Goal: Task Accomplishment & Management: Use online tool/utility

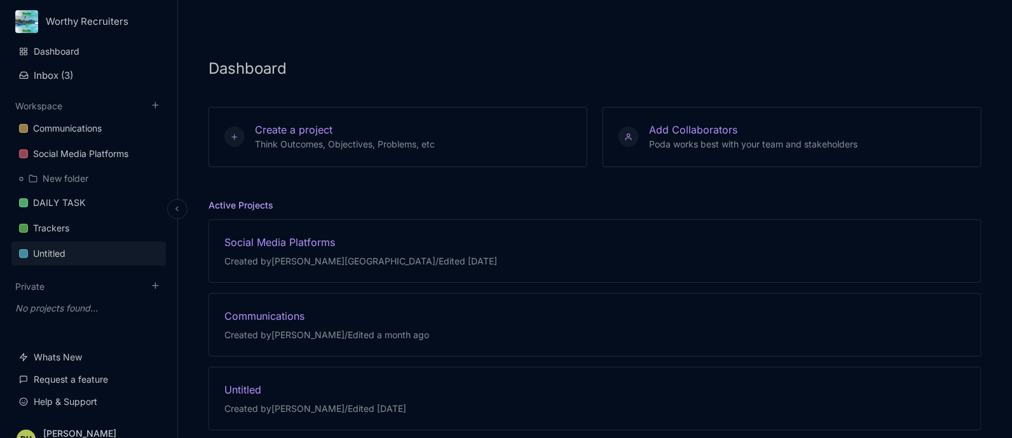
click at [76, 243] on link "Untitled" at bounding box center [88, 254] width 155 height 24
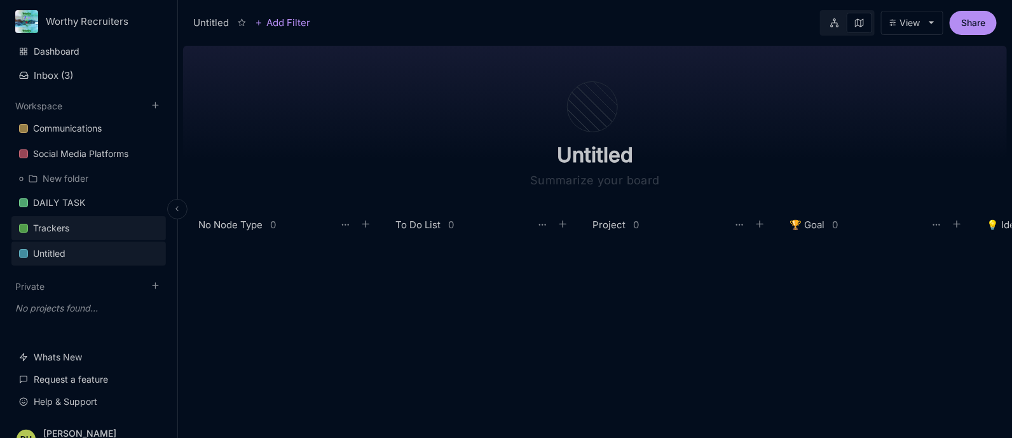
click at [67, 221] on div "Trackers" at bounding box center [51, 228] width 36 height 15
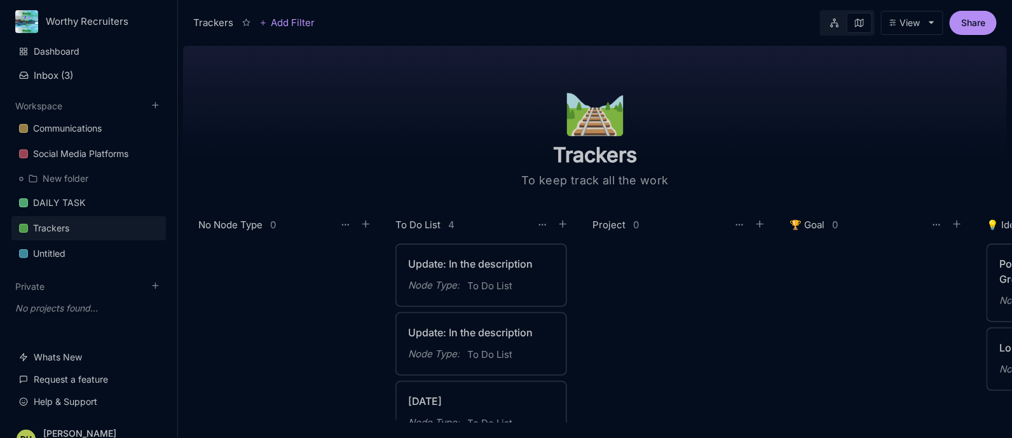
click at [299, 305] on div at bounding box center [286, 333] width 177 height 179
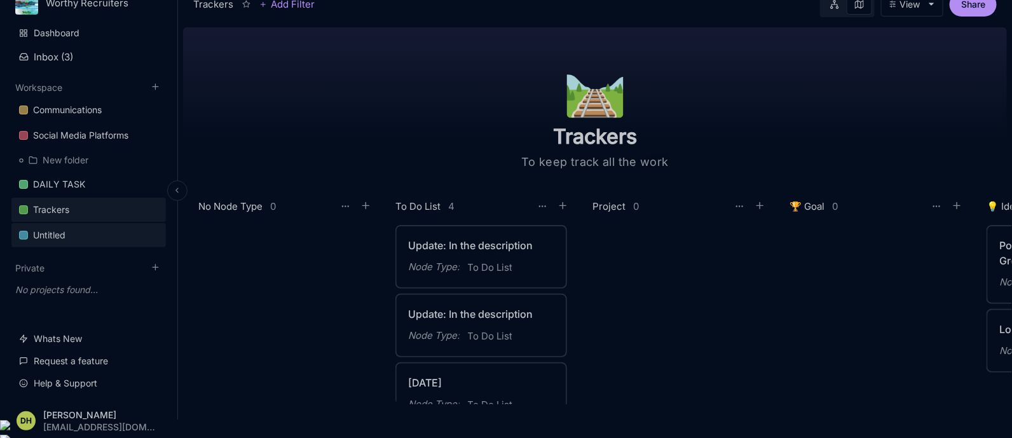
click at [63, 228] on div "Untitled" at bounding box center [49, 235] width 32 height 15
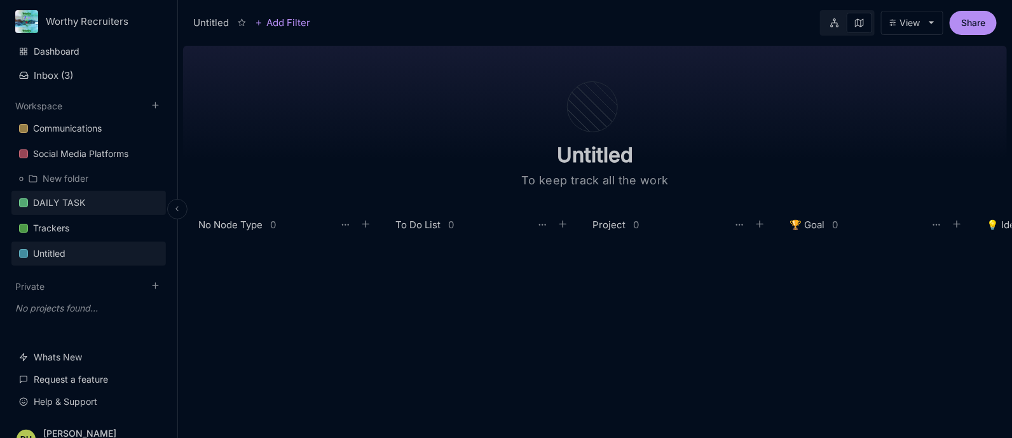
click at [81, 195] on div "DAILY TASK" at bounding box center [59, 202] width 52 height 15
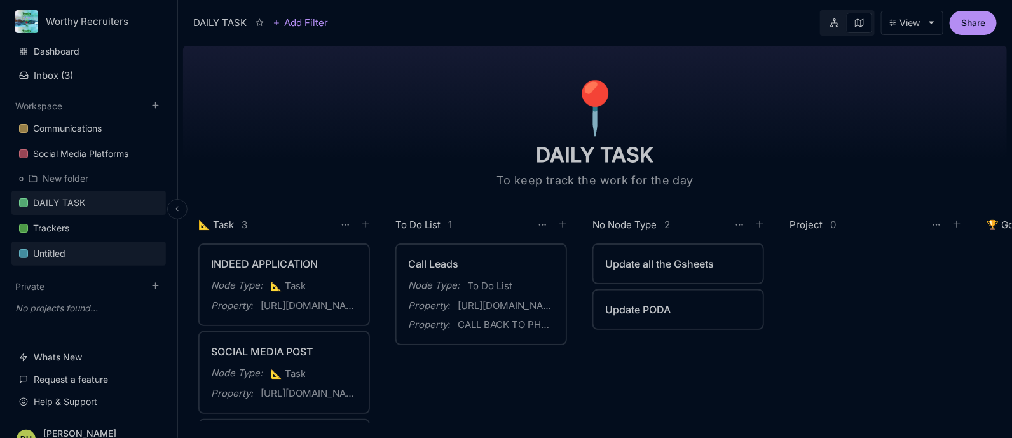
click at [86, 258] on link "Untitled" at bounding box center [88, 254] width 155 height 24
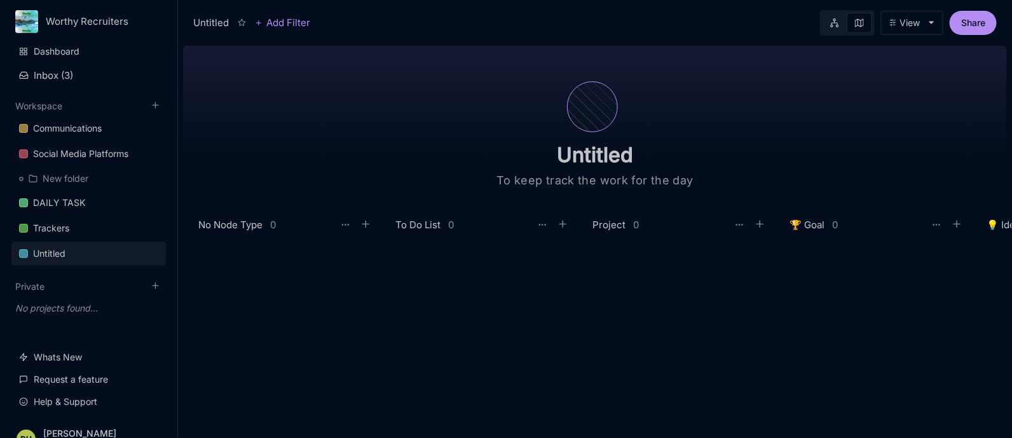
click at [600, 110] on div at bounding box center [592, 106] width 51 height 51
click at [621, 164] on input "Untitled" at bounding box center [595, 154] width 254 height 25
type input "Task for the week"
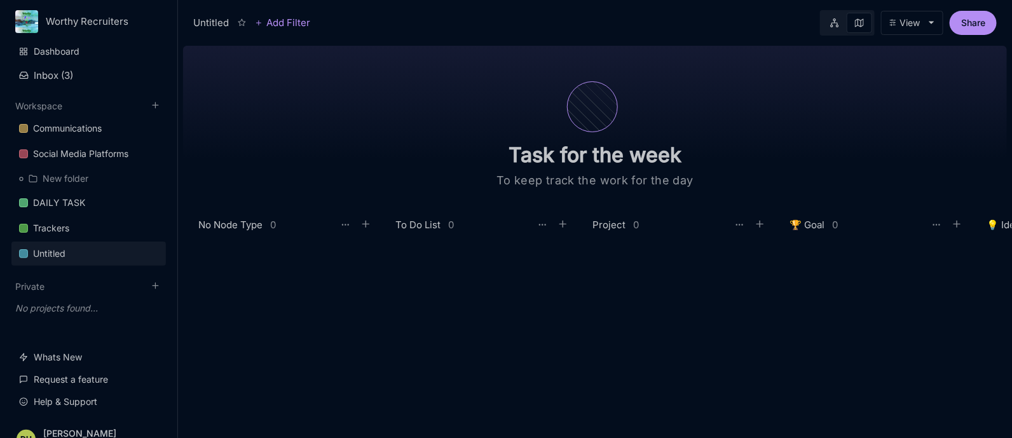
click at [582, 120] on div at bounding box center [592, 106] width 51 height 51
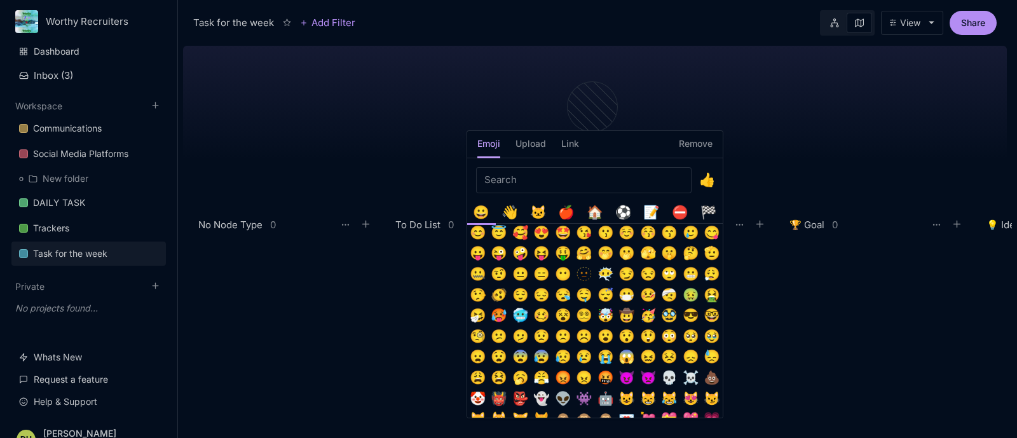
scroll to position [97, 0]
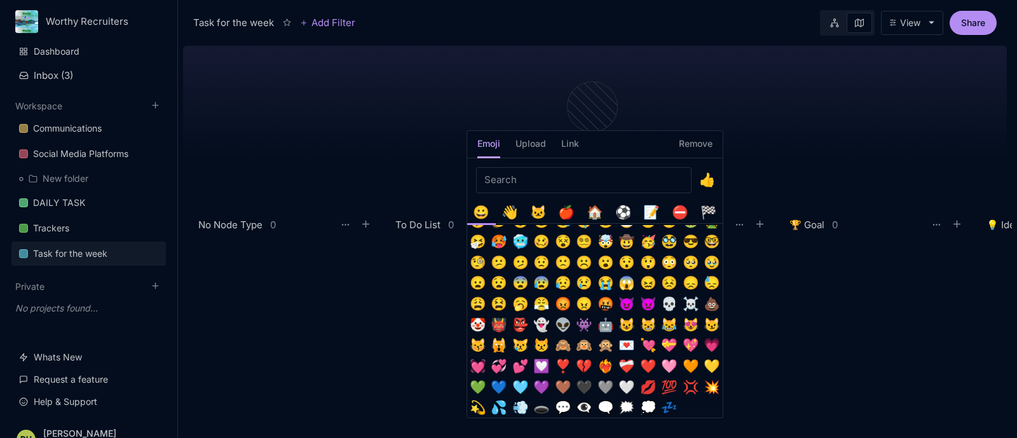
click at [541, 181] on input "Emoji picker" at bounding box center [584, 180] width 216 height 26
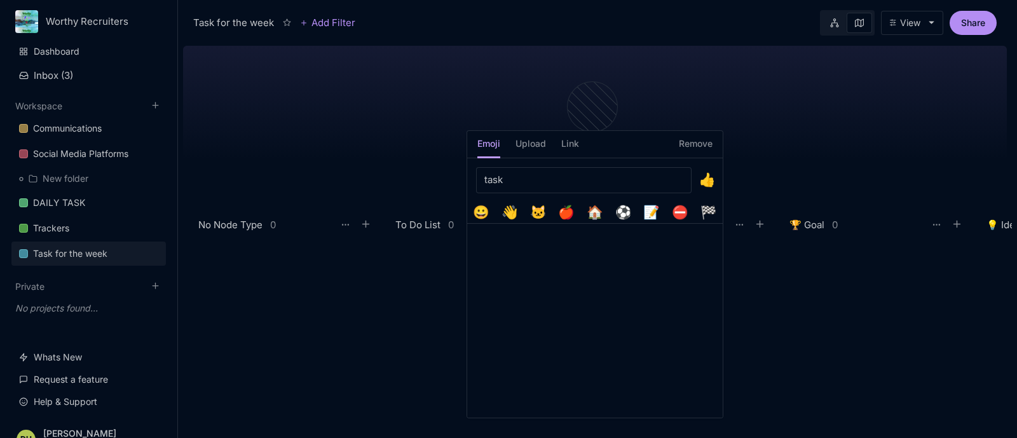
type input "task"
click at [650, 212] on div "📝" at bounding box center [652, 212] width 21 height 21
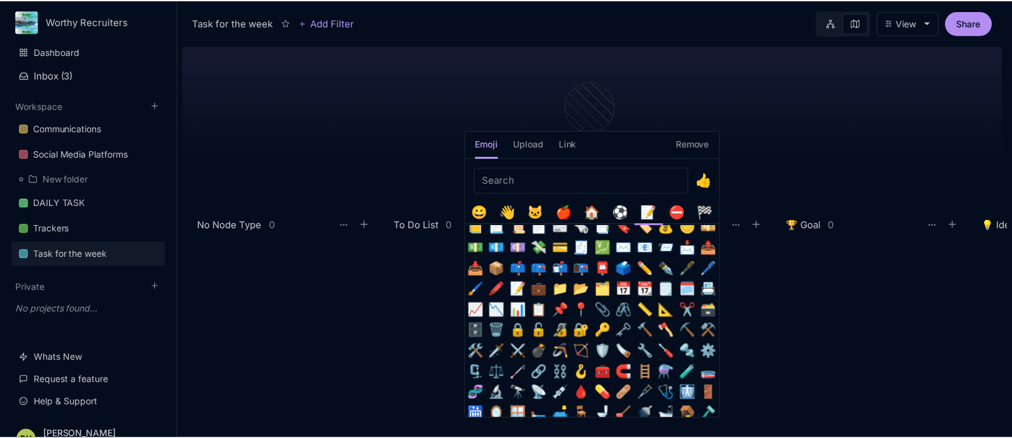
scroll to position [229, 0]
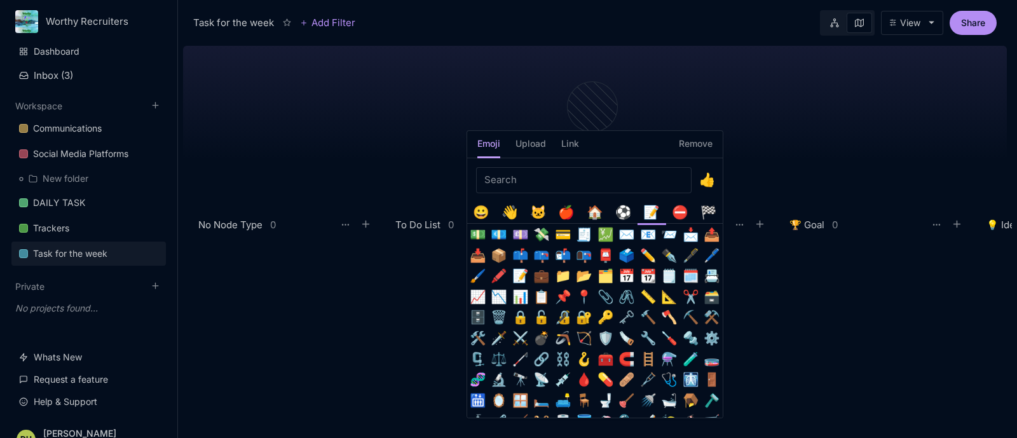
click at [563, 300] on button "📌" at bounding box center [563, 297] width 21 height 21
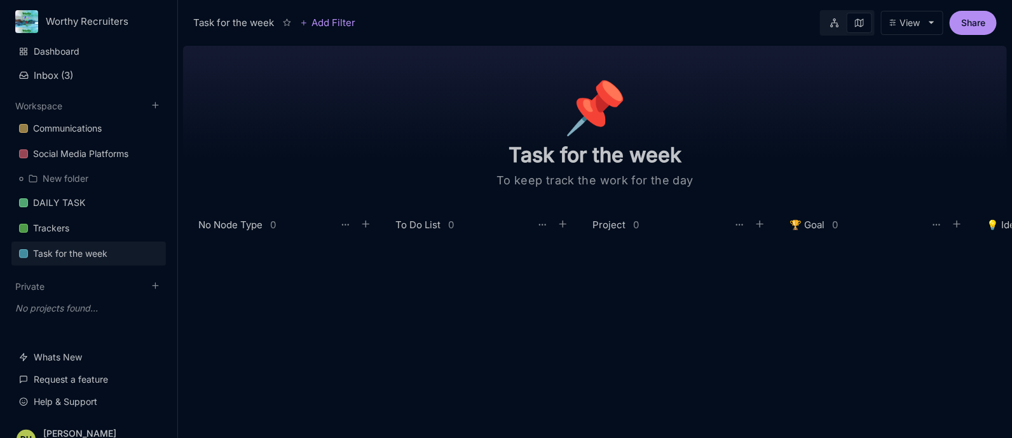
click at [912, 24] on div "View" at bounding box center [910, 23] width 20 height 10
click at [834, 22] on icon at bounding box center [834, 22] width 8 height 9
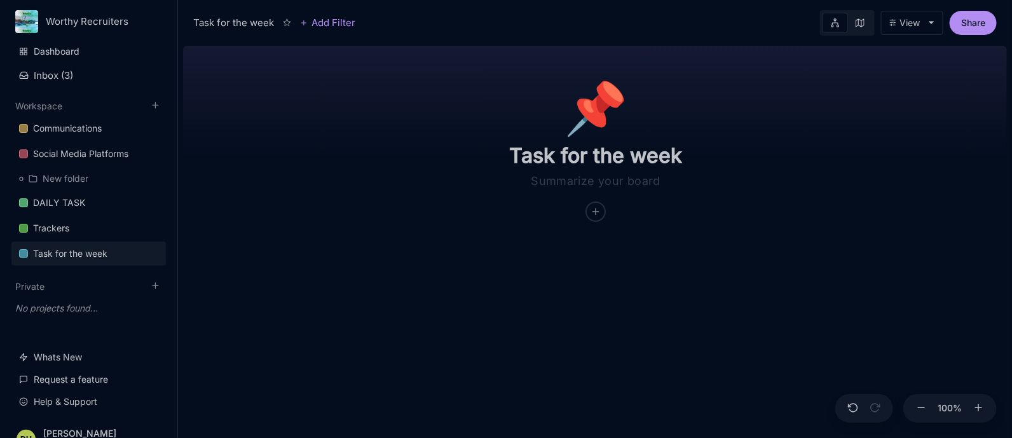
click at [857, 24] on icon at bounding box center [860, 22] width 9 height 9
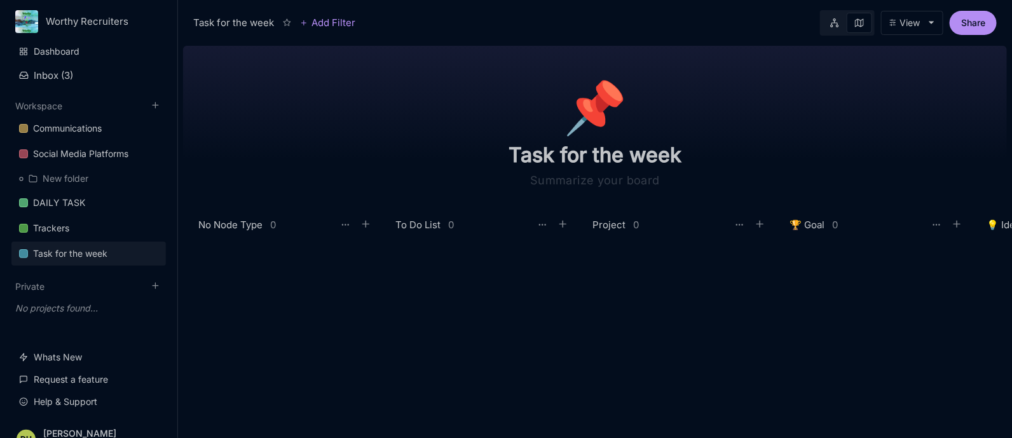
click at [554, 277] on div at bounding box center [483, 333] width 177 height 179
click at [987, 229] on icon at bounding box center [983, 224] width 11 height 11
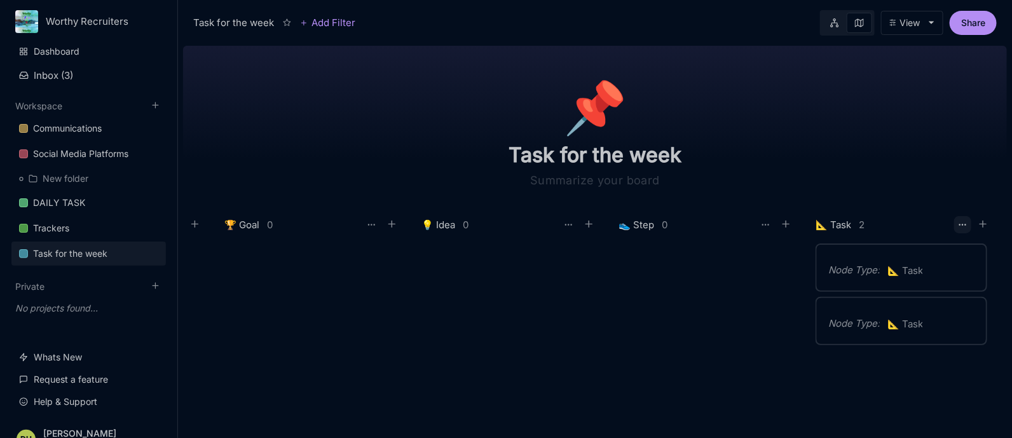
click at [963, 227] on icon at bounding box center [963, 225] width 10 height 10
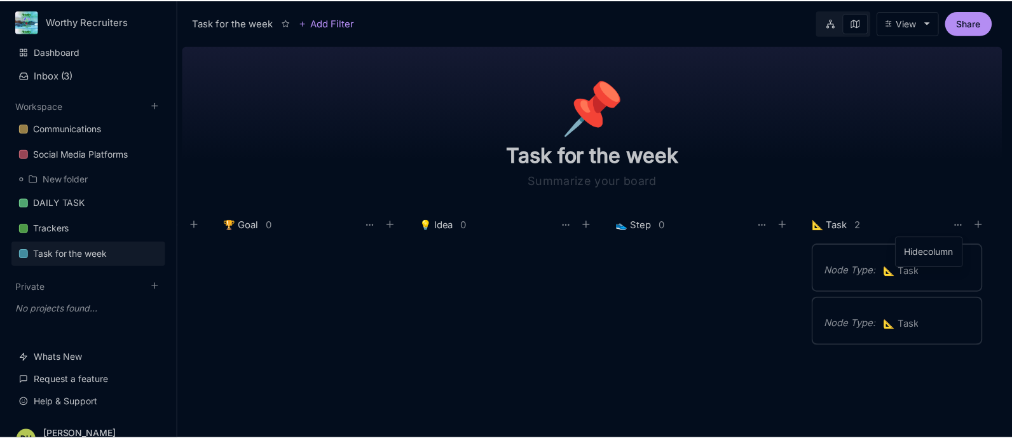
scroll to position [0, 560]
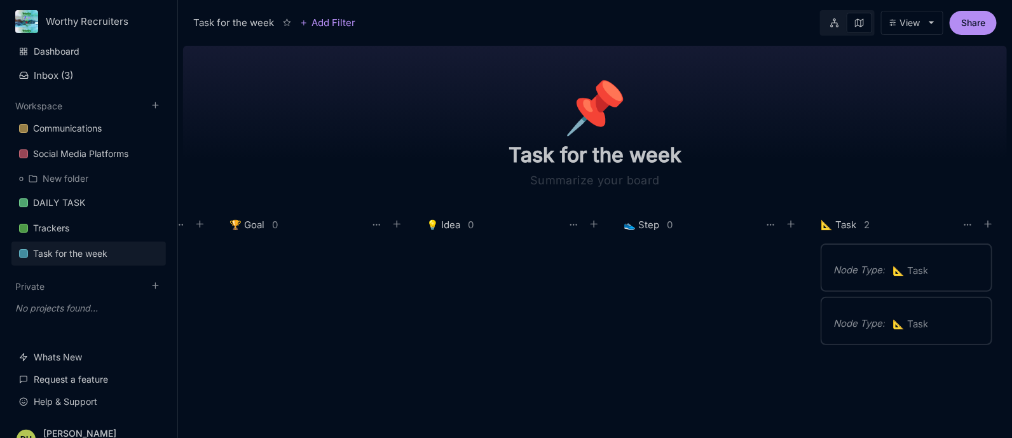
click at [833, 22] on icon at bounding box center [834, 22] width 8 height 9
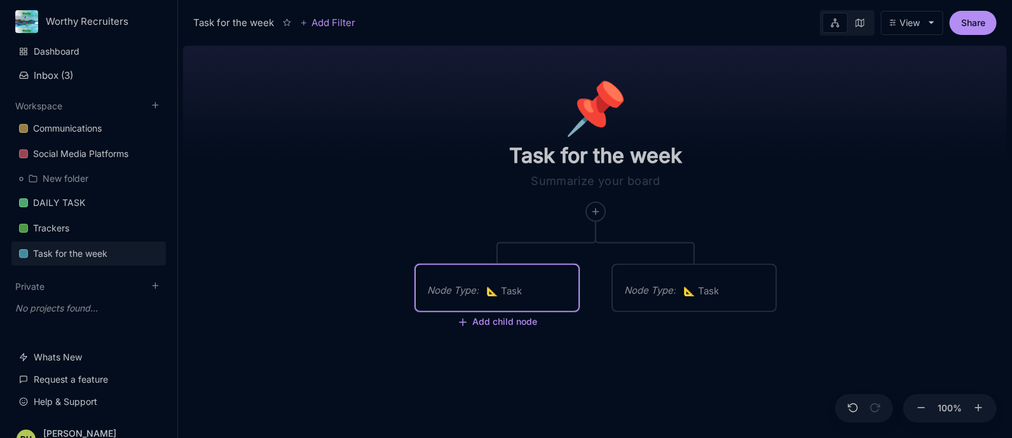
click at [511, 290] on span "📐 Task" at bounding box center [504, 291] width 36 height 15
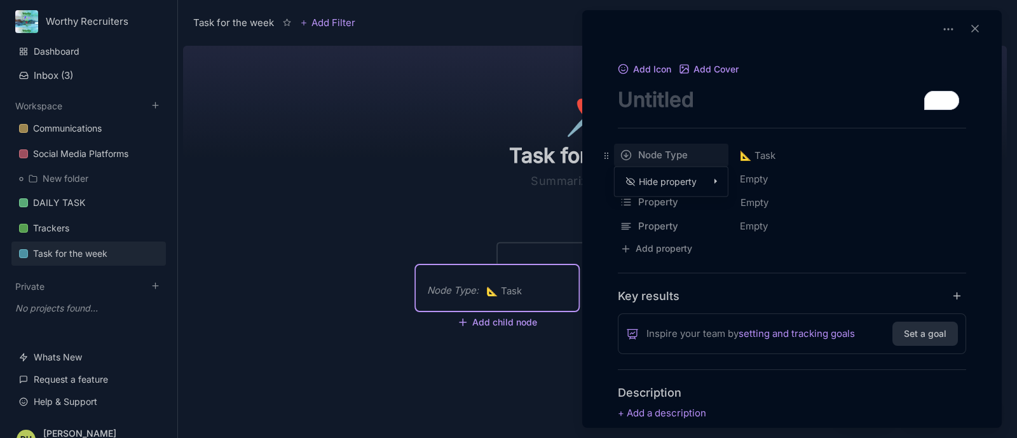
click at [687, 160] on div "Task for the week Add Filter View Share 📌 Task for the week Node Type : 📐 Task …" at bounding box center [595, 219] width 834 height 438
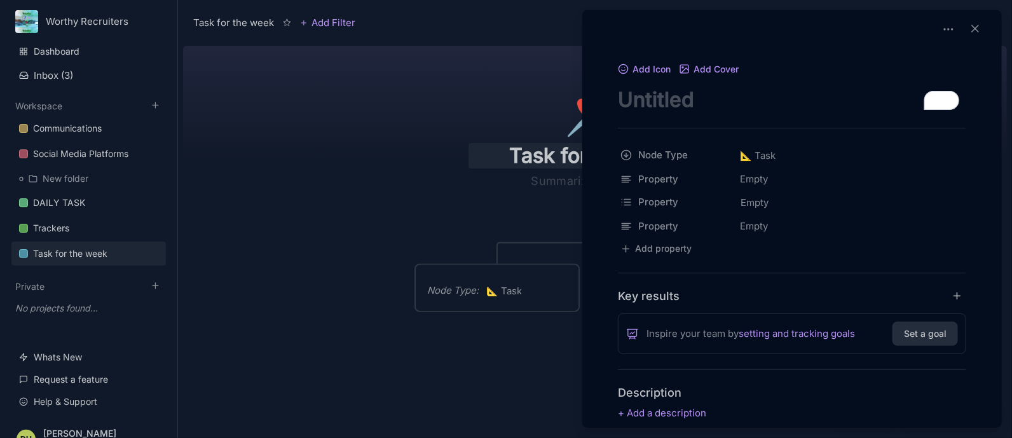
click at [685, 146] on div "Task for the week Add Filter View Share 📌 Task for the week Node Type : 📐 Task …" at bounding box center [595, 219] width 834 height 438
click at [659, 71] on button "Add Icon" at bounding box center [644, 69] width 53 height 11
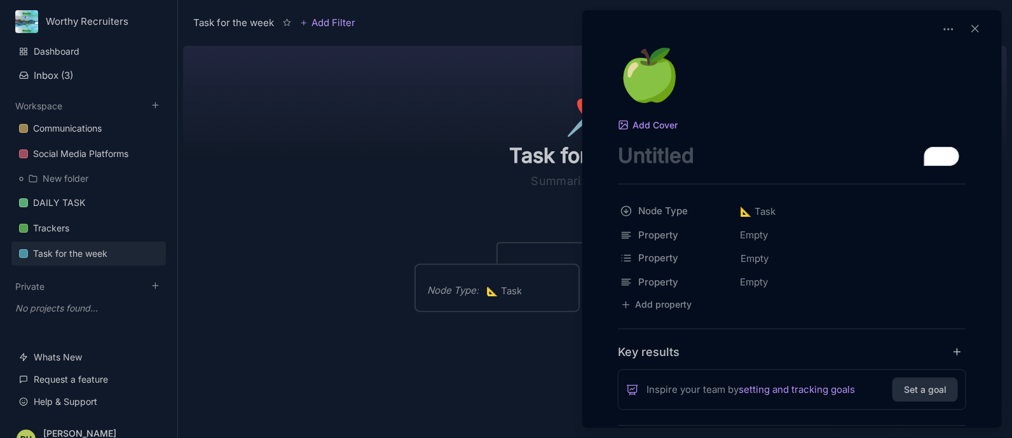
click at [485, 195] on div at bounding box center [506, 219] width 1012 height 438
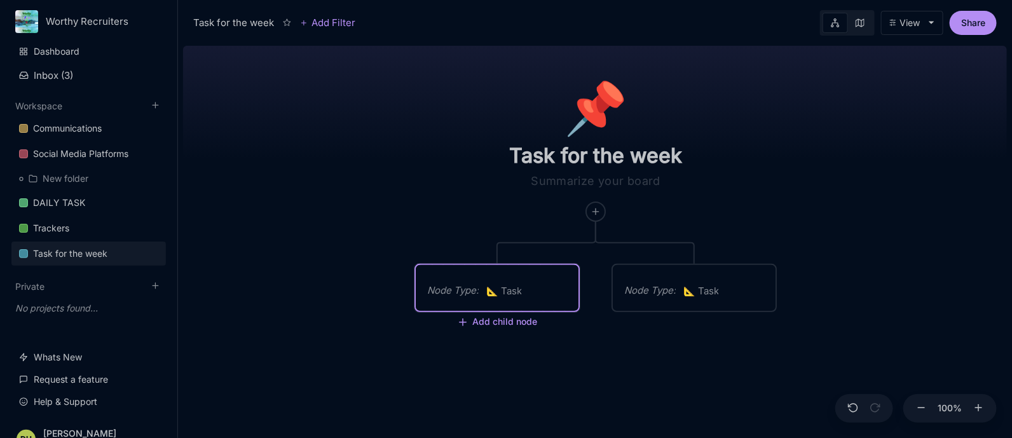
click at [504, 305] on div "Node Type : 📐 Task" at bounding box center [497, 288] width 163 height 46
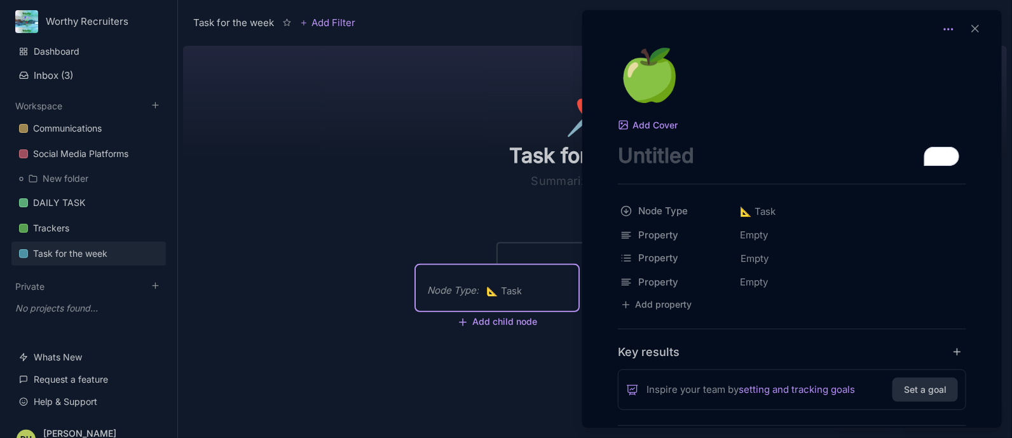
click at [944, 24] on icon at bounding box center [948, 29] width 13 height 13
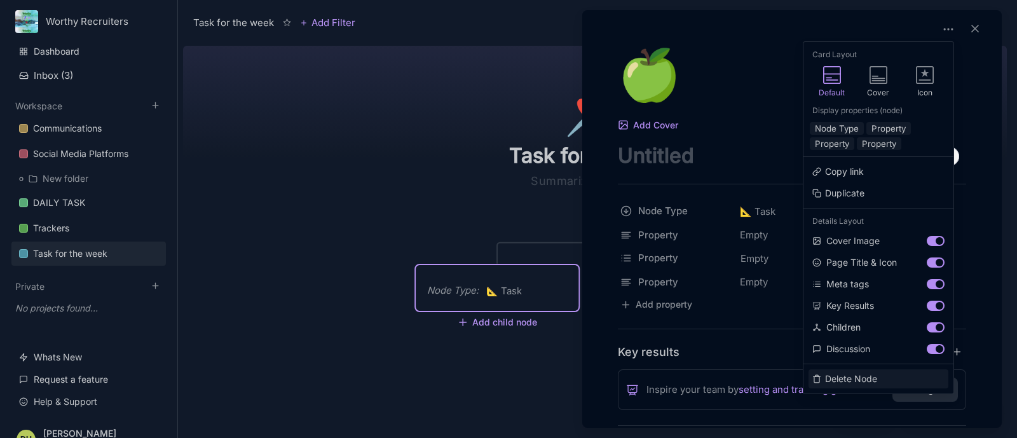
click at [844, 383] on button "Delete Node" at bounding box center [879, 378] width 140 height 19
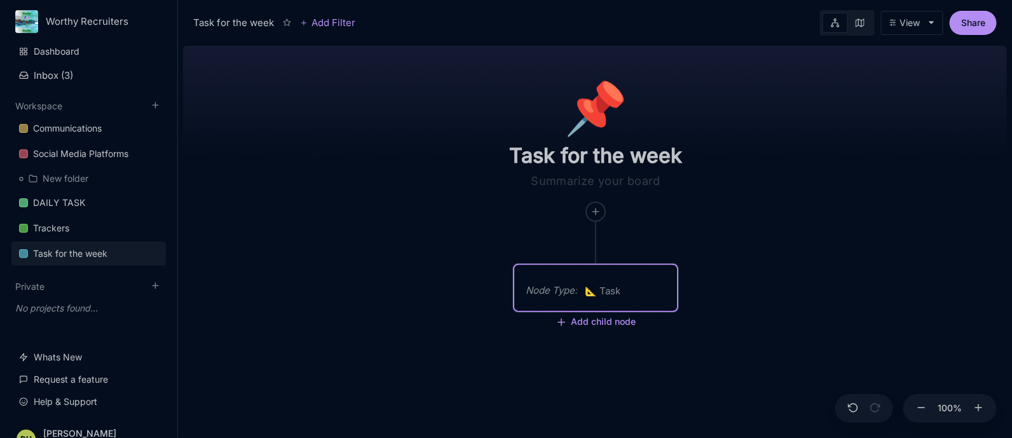
click at [596, 297] on span "📐 Task" at bounding box center [603, 291] width 36 height 15
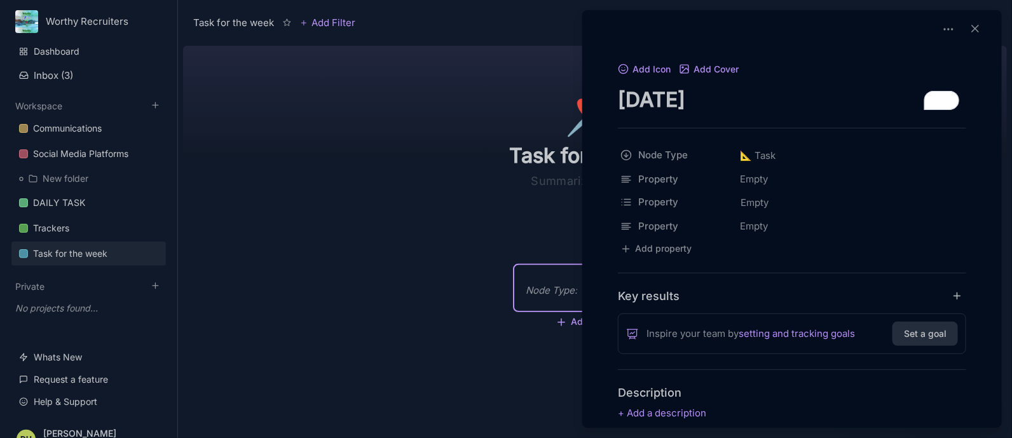
type textarea "[DATE]"
click at [64, 74] on div at bounding box center [506, 219] width 1012 height 438
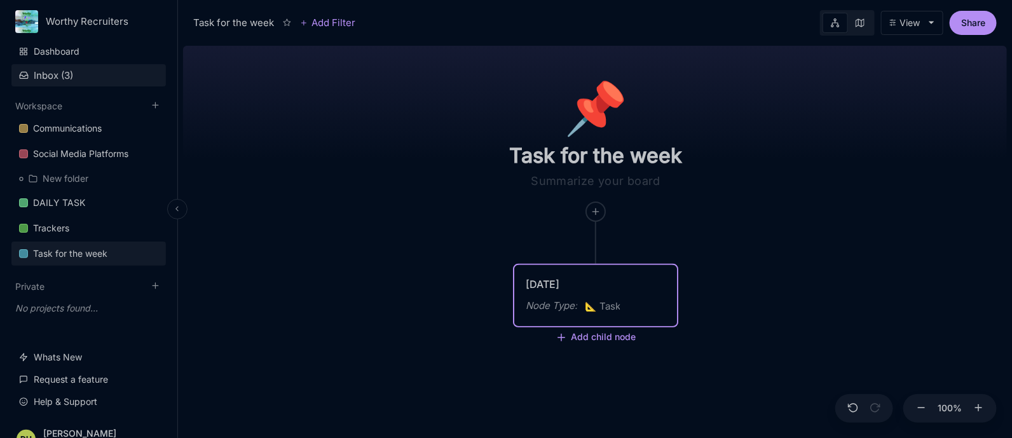
click at [71, 72] on button "Inbox ( 3 )" at bounding box center [88, 75] width 155 height 22
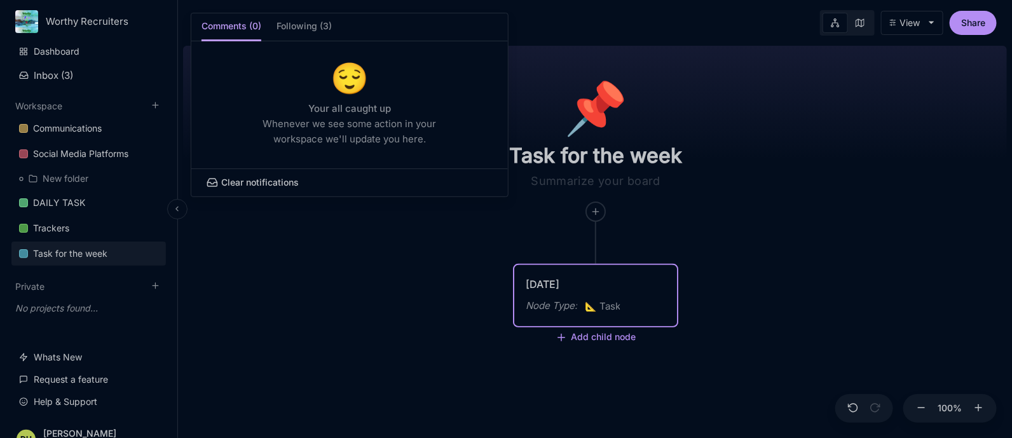
click at [293, 326] on div at bounding box center [506, 219] width 1012 height 438
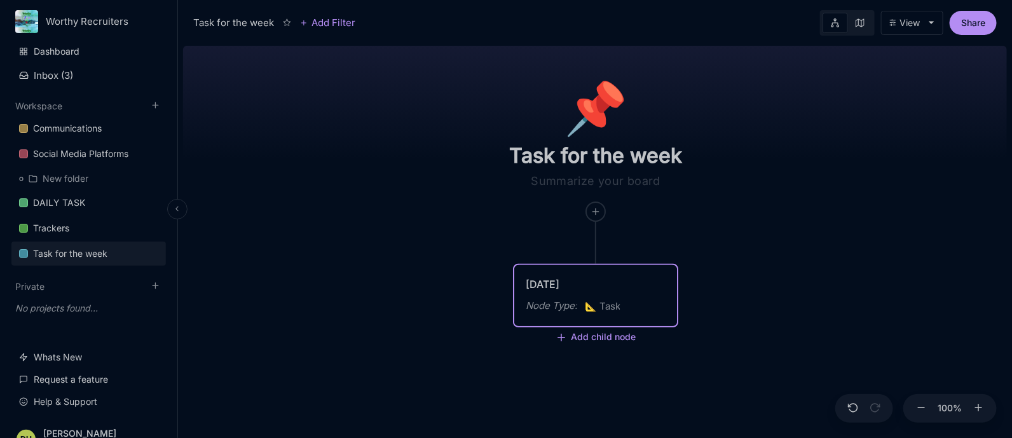
click at [73, 86] on div "Dashboard Inbox ( 3 ) Workspace Communications Social Media Platforms New folde…" at bounding box center [88, 226] width 155 height 375
click at [57, 74] on button "Inbox ( 3 )" at bounding box center [88, 75] width 155 height 22
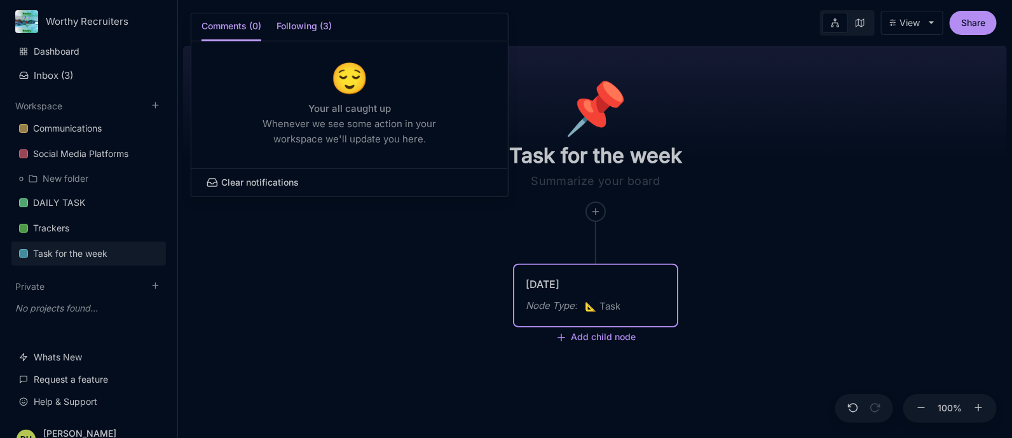
click at [303, 27] on h5 "Following (3)" at bounding box center [304, 30] width 55 height 22
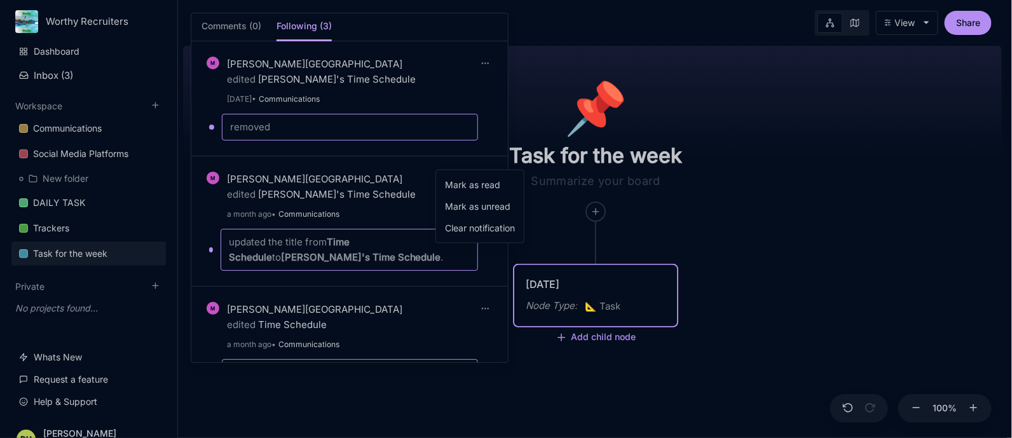
click at [478, 163] on div "Worthy Recruiters Dashboard Inbox ( 3 ) Comments (0) Following (3) M [PERSON_NA…" at bounding box center [503, 219] width 1007 height 438
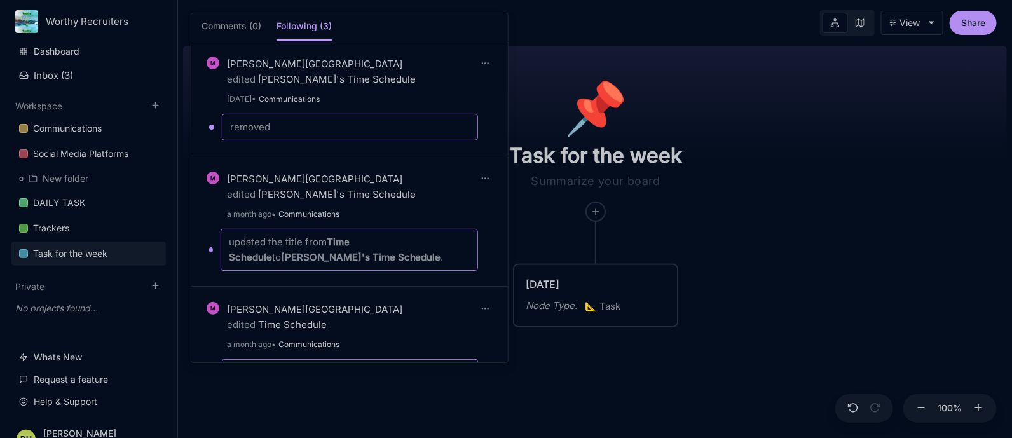
click at [182, 209] on html "Worthy Recruiters Dashboard Inbox ( 3 ) Comments (0) Following (3) M [PERSON_NA…" at bounding box center [506, 219] width 1012 height 438
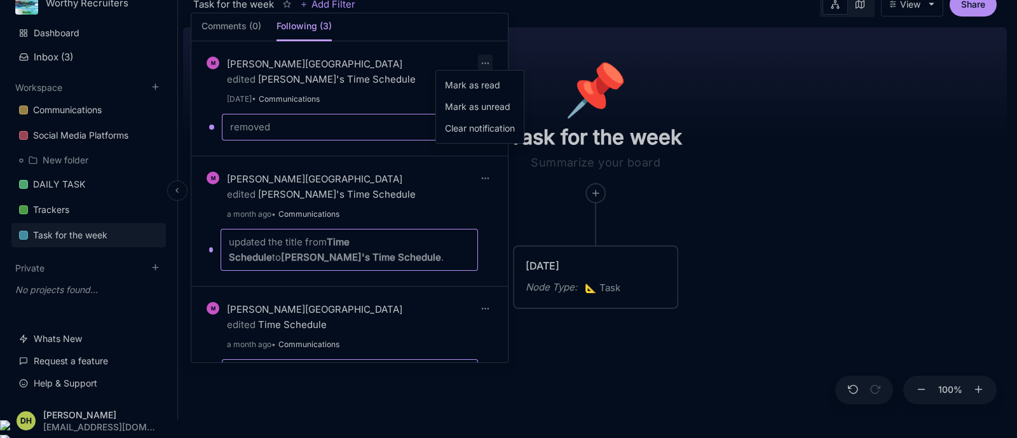
click at [477, 58] on div "Worthy Recruiters Dashboard Inbox ( 3 ) Comments (0) Following (3) M [PERSON_NA…" at bounding box center [506, 201] width 1012 height 438
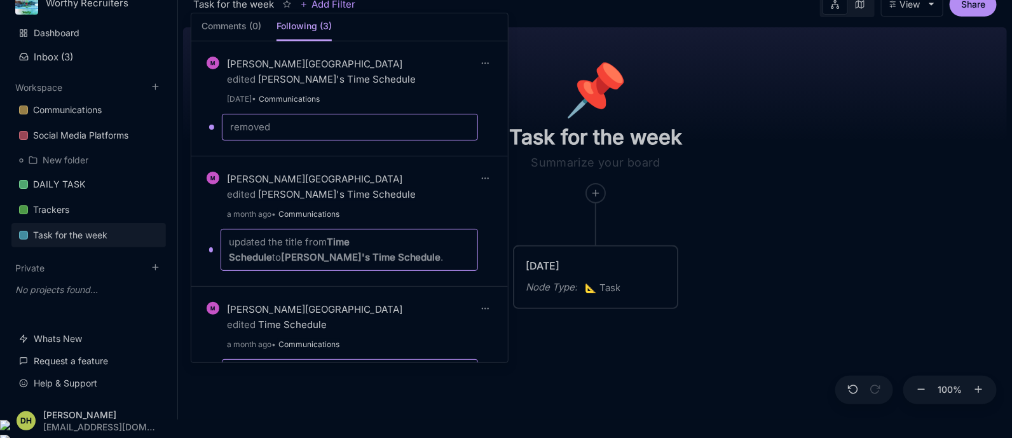
click at [591, 370] on html "Worthy Recruiters Dashboard Inbox ( 3 ) Comments (0) Following (3) M [PERSON_NA…" at bounding box center [506, 201] width 1012 height 438
click at [85, 35] on div at bounding box center [506, 219] width 1012 height 438
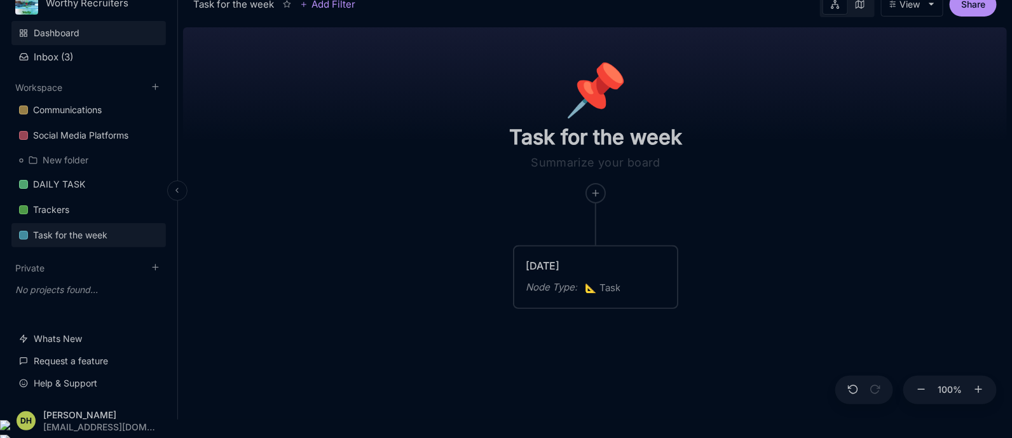
click at [62, 29] on link "Dashboard" at bounding box center [88, 33] width 155 height 24
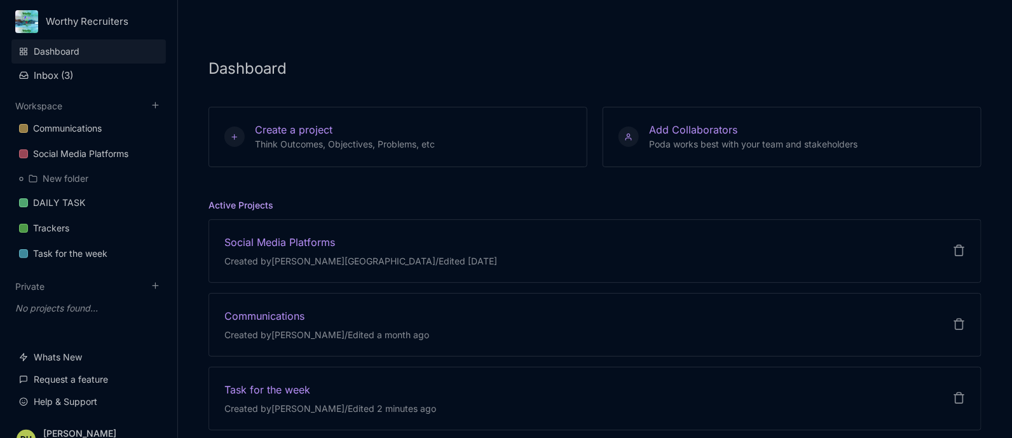
scroll to position [18, 0]
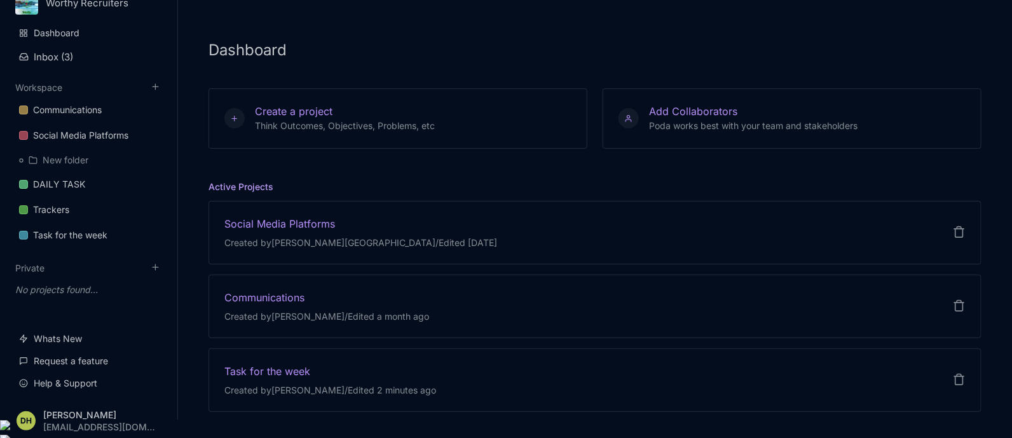
drag, startPoint x: 1005, startPoint y: 235, endPoint x: 1005, endPoint y: 216, distance: 19.7
click at [1005, 216] on div "Dashboard Create a project Think Outcomes, Objectives, Problems, etc Add Collab…" at bounding box center [595, 201] width 834 height 438
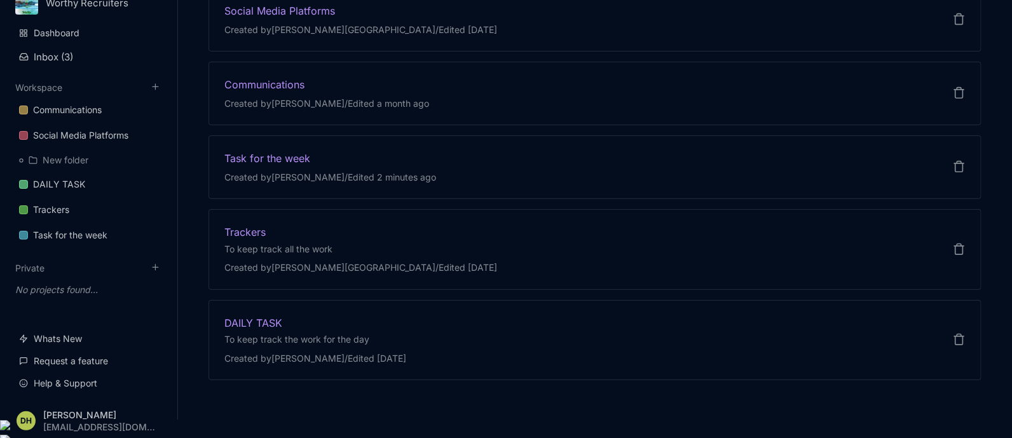
scroll to position [0, 0]
